Goal: Task Accomplishment & Management: Use online tool/utility

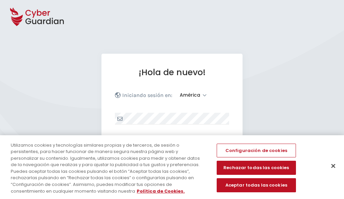
select select "América"
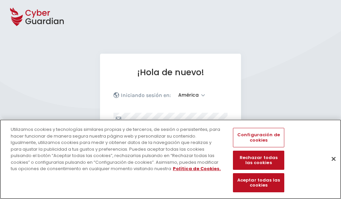
scroll to position [88, 0]
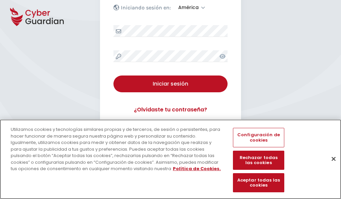
click at [330, 166] on button "Cerrar" at bounding box center [333, 158] width 15 height 15
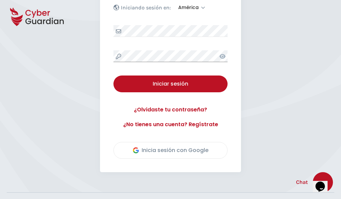
scroll to position [152, 0]
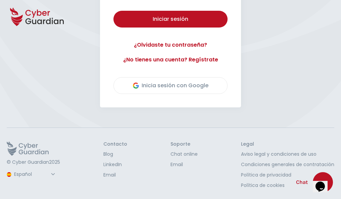
click at [113, 11] on button "Iniciar sesión" at bounding box center [170, 19] width 114 height 17
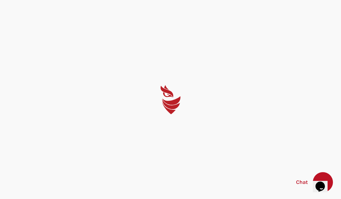
scroll to position [0, 0]
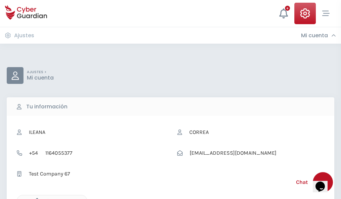
click at [35, 198] on icon "button" at bounding box center [36, 201] width 6 height 6
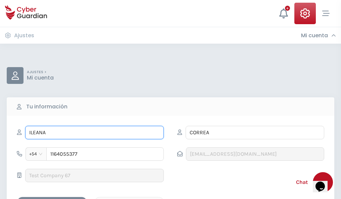
click at [94, 133] on input "ILEANA" at bounding box center [94, 132] width 139 height 13
type input "I"
type input "Leonel"
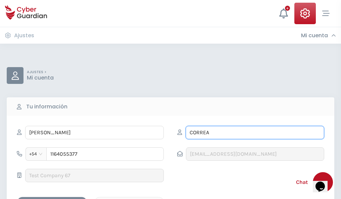
click at [255, 133] on input "CORREA" at bounding box center [255, 132] width 139 height 13
type input "C"
type input "Bermudez"
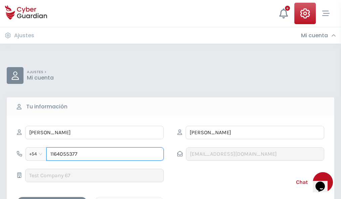
click at [105, 154] on input "1164055377" at bounding box center [104, 153] width 117 height 13
type input "1"
type input "4803697364"
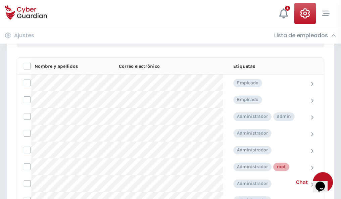
scroll to position [338, 0]
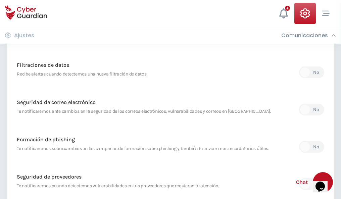
scroll to position [353, 0]
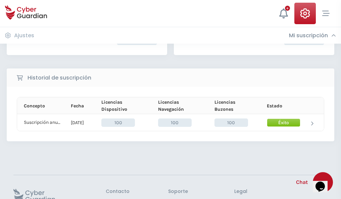
scroll to position [170, 0]
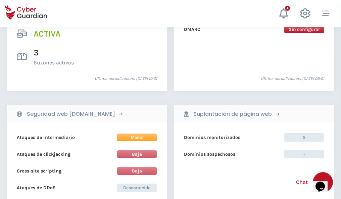
scroll to position [682, 0]
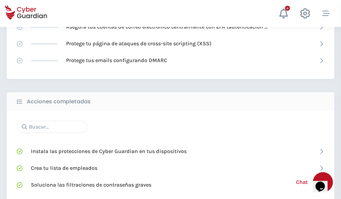
scroll to position [447, 0]
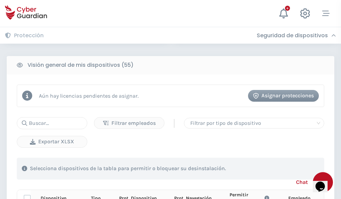
scroll to position [593, 0]
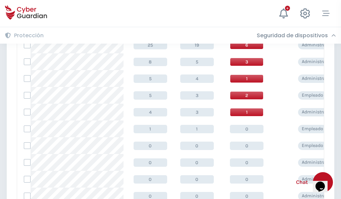
scroll to position [338, 0]
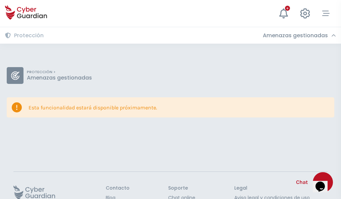
scroll to position [44, 0]
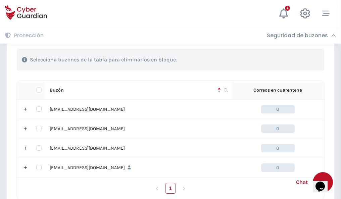
scroll to position [330, 0]
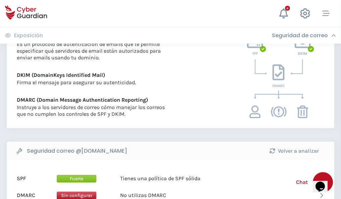
scroll to position [362, 0]
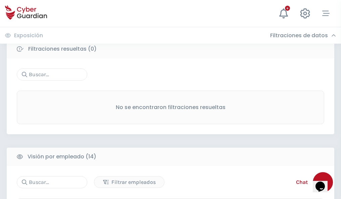
scroll to position [606, 0]
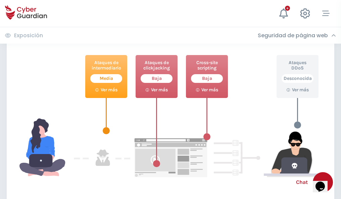
scroll to position [365, 0]
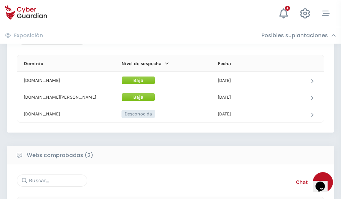
scroll to position [403, 0]
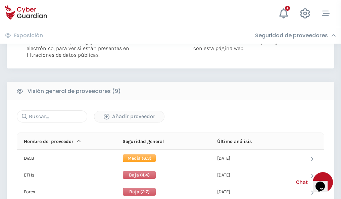
scroll to position [483, 0]
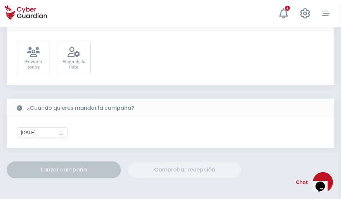
scroll to position [246, 0]
